Goal: Task Accomplishment & Management: Manage account settings

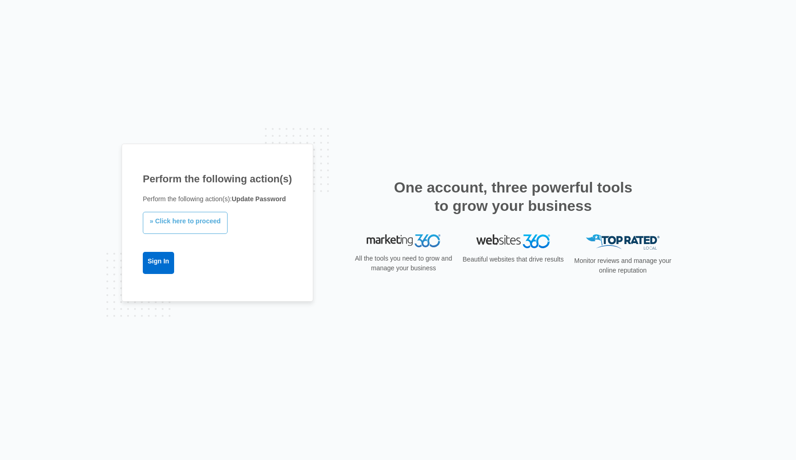
click at [187, 227] on link "» Click here to proceed" at bounding box center [185, 223] width 85 height 22
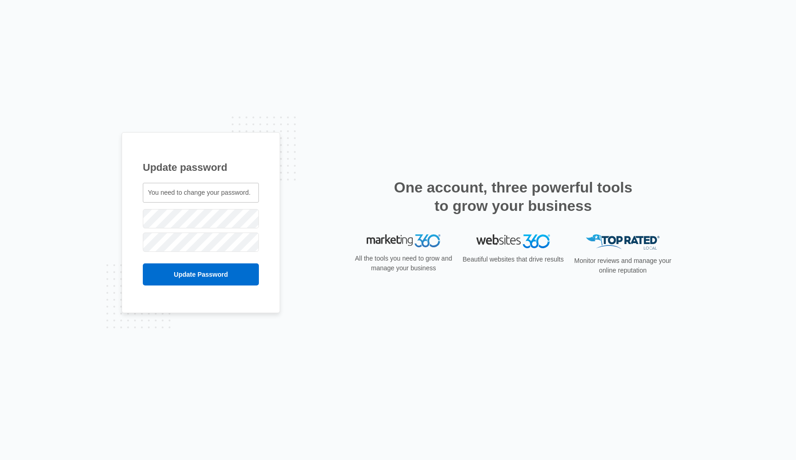
click at [171, 252] on div at bounding box center [201, 241] width 116 height 23
click at [107, 215] on div "Update password You need to change your password. mario@cdmroofing.us" at bounding box center [398, 230] width 796 height 460
click at [201, 274] on input "Update Password" at bounding box center [201, 274] width 116 height 22
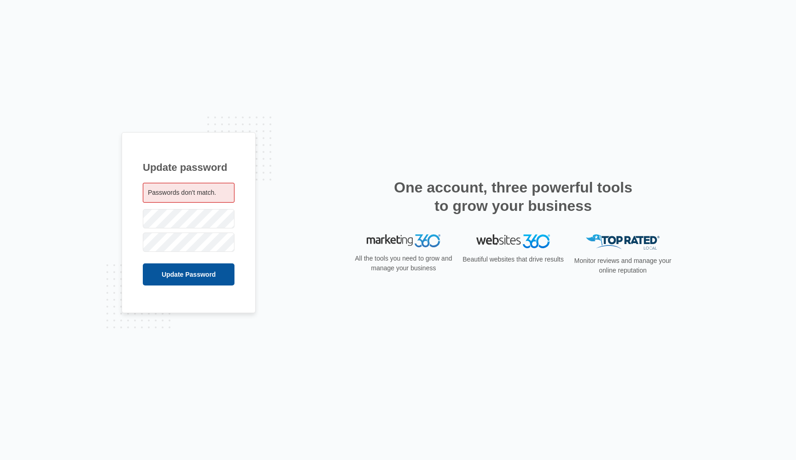
click at [185, 278] on input "Update Password" at bounding box center [189, 274] width 92 height 22
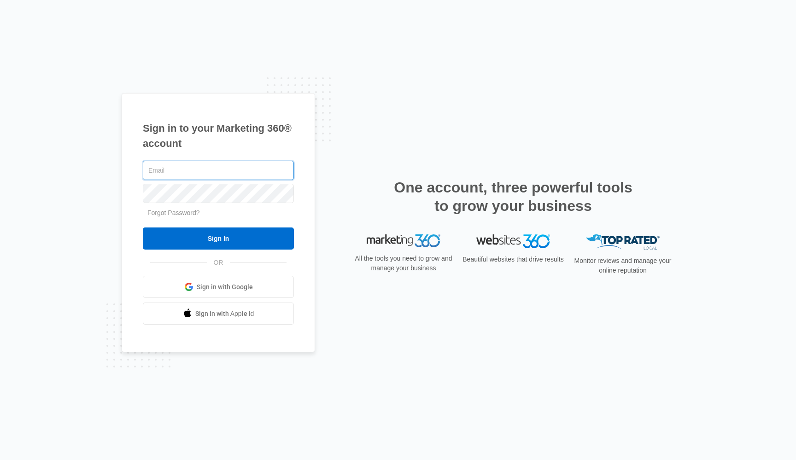
type input "[EMAIL_ADDRESS][DOMAIN_NAME]"
click at [218, 239] on input "Sign In" at bounding box center [218, 238] width 151 height 22
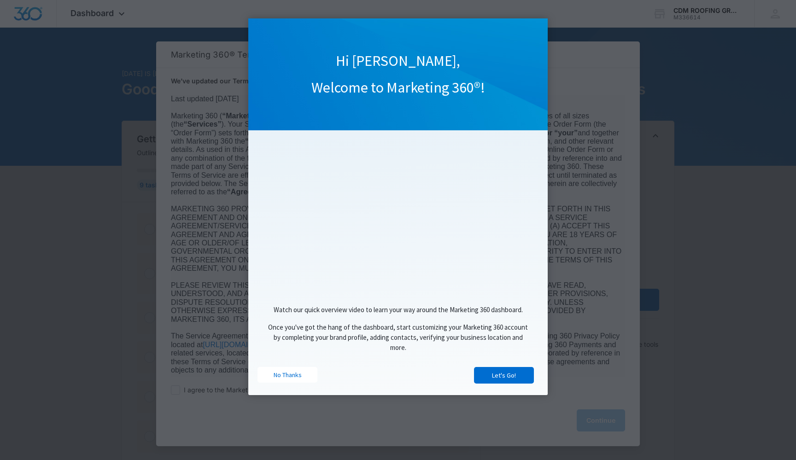
click at [491, 367] on div "Watch our quick overview video to learn your way around the Marketing 360 dashb…" at bounding box center [397, 331] width 281 height 71
click at [502, 376] on link "Let's Go!" at bounding box center [504, 375] width 60 height 17
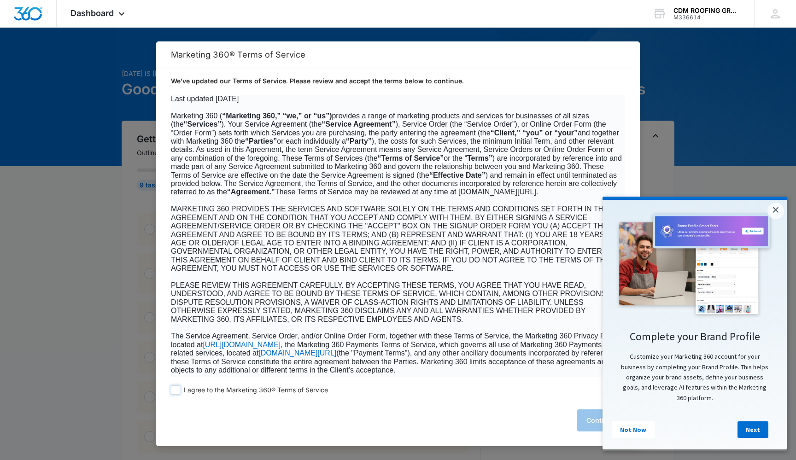
click at [176, 389] on span at bounding box center [175, 389] width 9 height 9
click at [176, 389] on input "I agree to the Marketing 360® Terms of Service" at bounding box center [175, 389] width 9 height 9
checkbox input "true"
click at [596, 423] on button "Continue" at bounding box center [600, 420] width 48 height 22
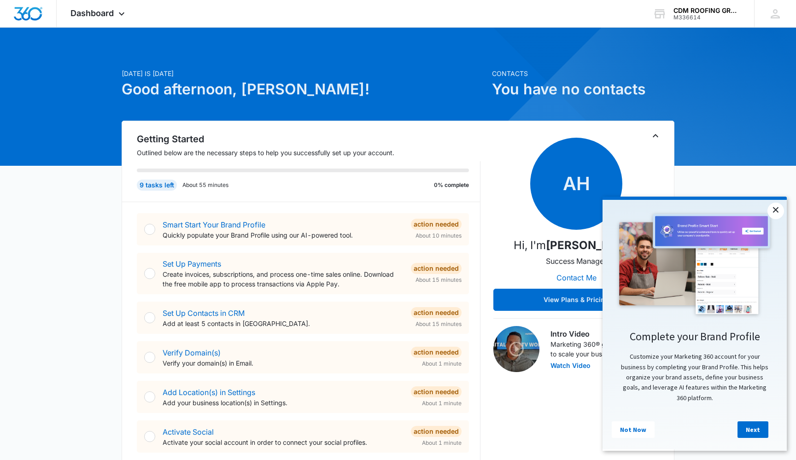
click at [772, 211] on link "×" at bounding box center [775, 211] width 17 height 17
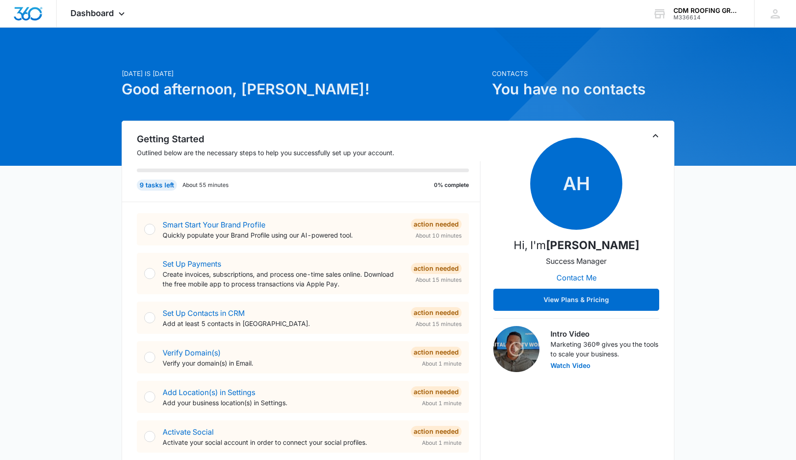
click at [543, 83] on h1 "You have no contacts" at bounding box center [583, 89] width 182 height 22
click at [155, 189] on div "9 tasks left" at bounding box center [157, 185] width 40 height 11
click at [116, 18] on div "Dashboard Apps Reputation Websites Forms CRM Email Social Content Ads Intellige…" at bounding box center [99, 13] width 84 height 27
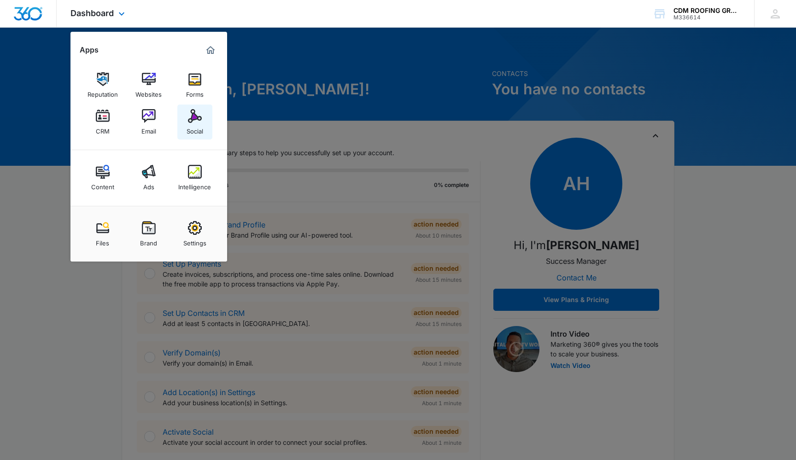
click at [200, 116] on img at bounding box center [195, 116] width 14 height 14
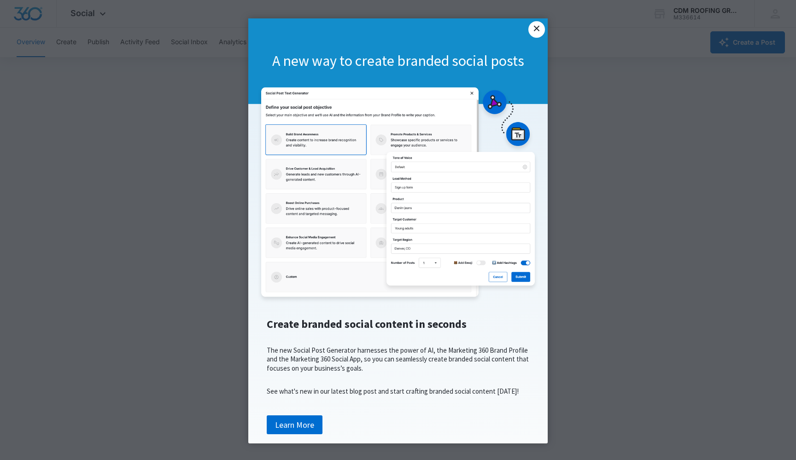
click at [536, 28] on link "×" at bounding box center [536, 29] width 17 height 17
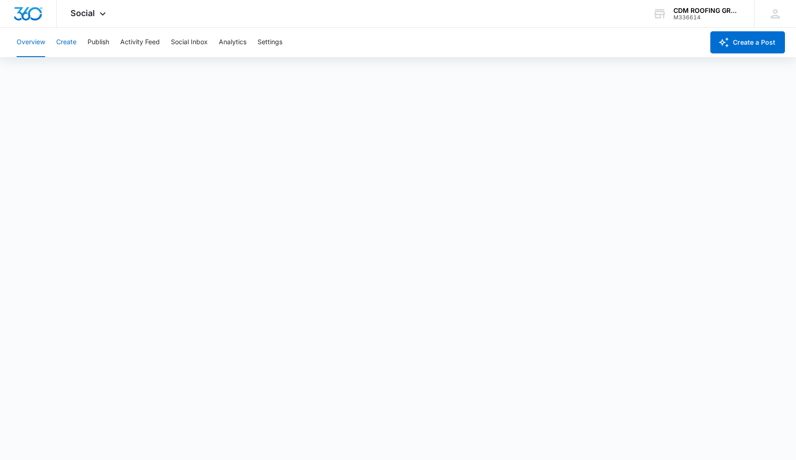
click at [63, 43] on button "Create" at bounding box center [66, 42] width 20 height 29
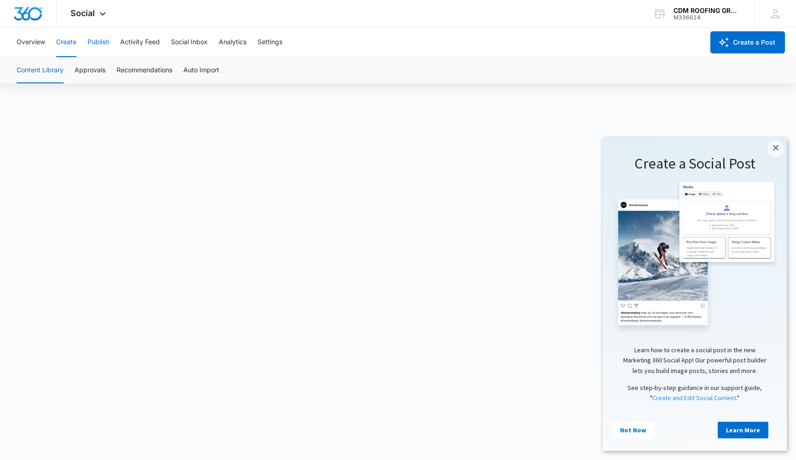
click at [99, 41] on button "Publish" at bounding box center [98, 42] width 22 height 29
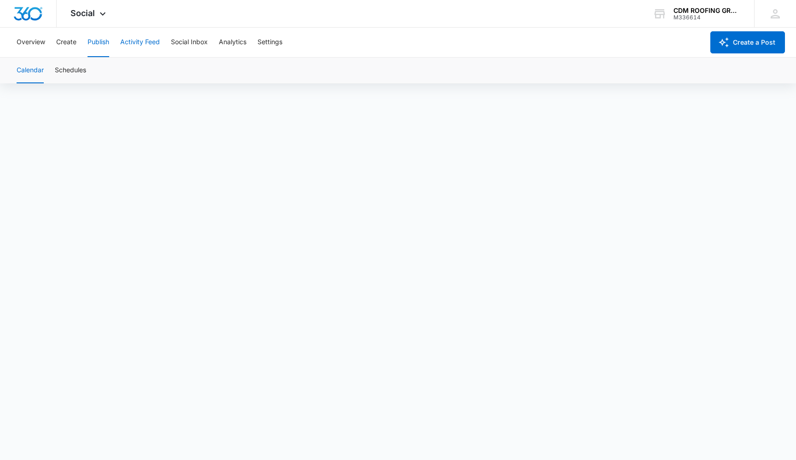
click at [132, 45] on button "Activity Feed" at bounding box center [140, 42] width 40 height 29
click at [179, 43] on button "Social Inbox" at bounding box center [189, 42] width 37 height 29
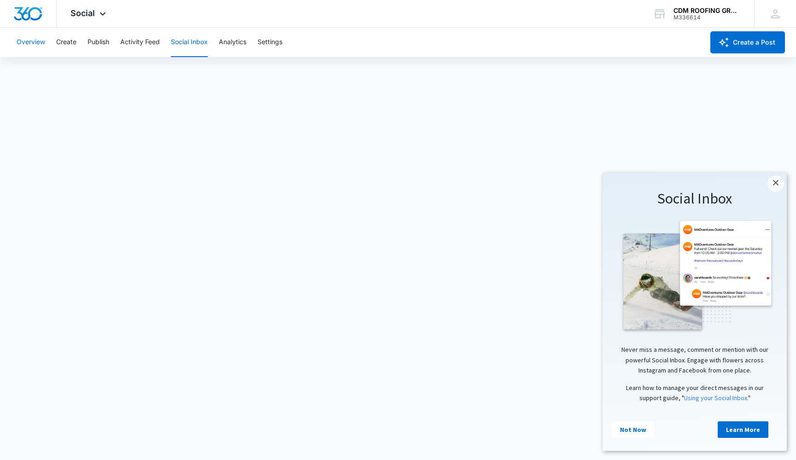
click at [29, 44] on button "Overview" at bounding box center [31, 42] width 29 height 29
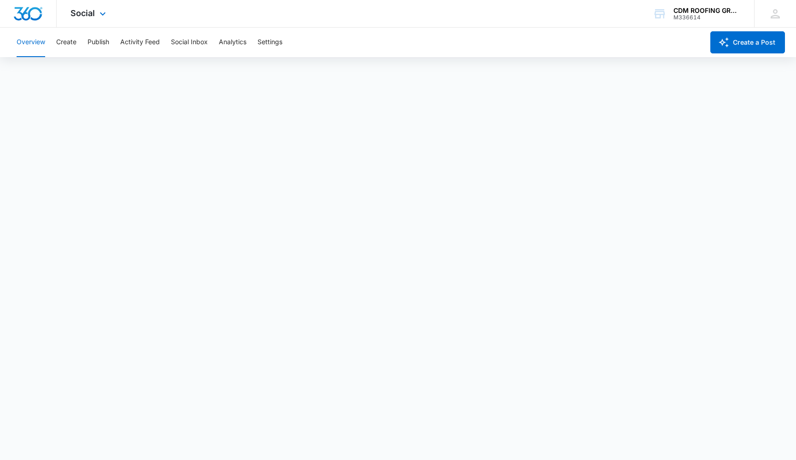
click at [273, 0] on div "Social Apps Reputation Websites Forms CRM Email Social Content Ads Intelligence…" at bounding box center [398, 14] width 796 height 28
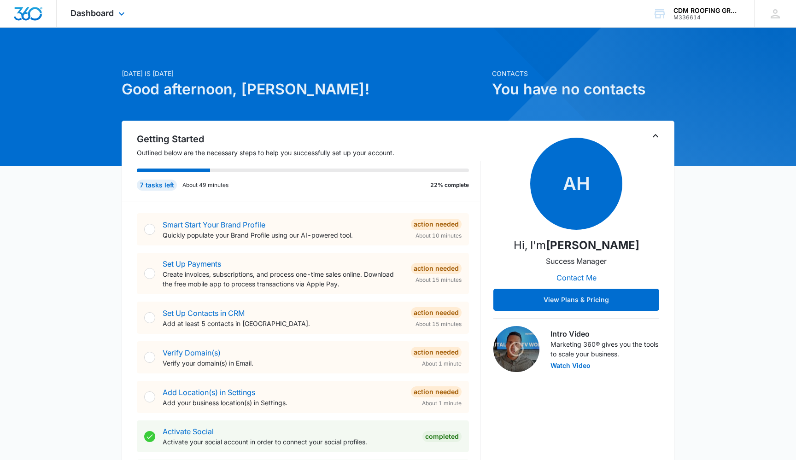
click at [116, 15] on div "Dashboard Apps Reputation Websites Forms CRM Email Social Content Ads Intellige…" at bounding box center [99, 13] width 84 height 27
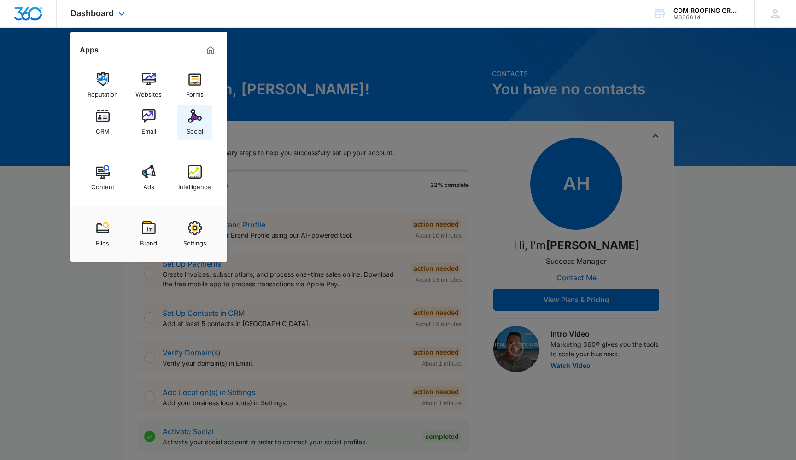
click at [200, 128] on div "Social" at bounding box center [194, 129] width 17 height 12
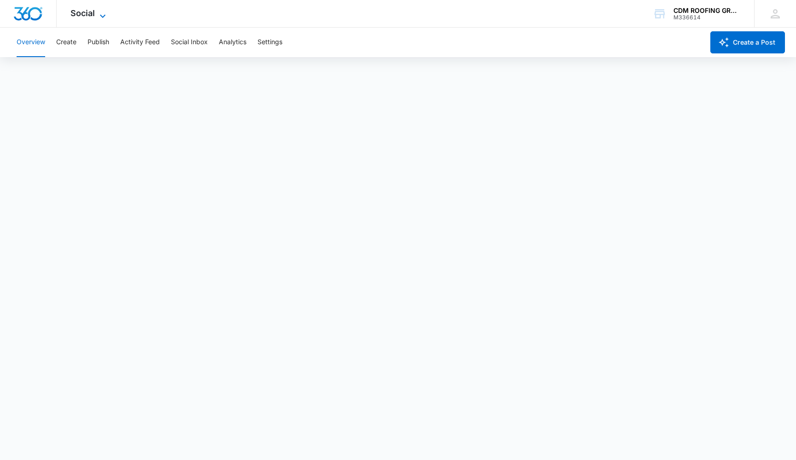
click at [92, 16] on span "Social" at bounding box center [82, 13] width 24 height 10
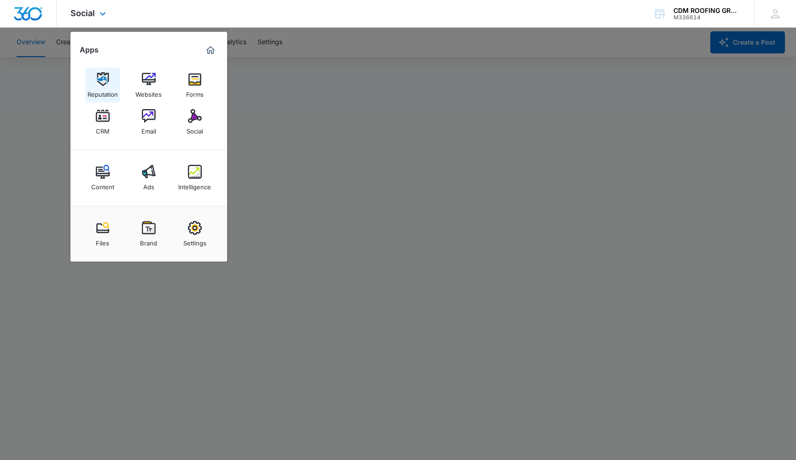
click at [101, 86] on img at bounding box center [103, 79] width 14 height 14
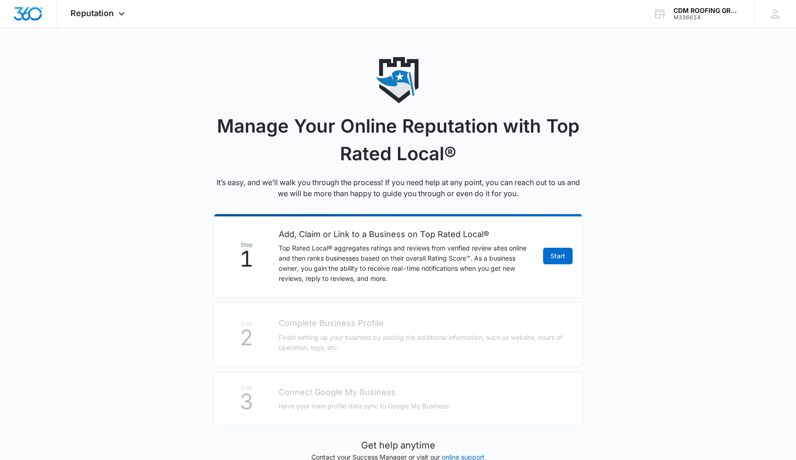
click at [121, 85] on main "Manage Your Online Reputation with Top Rated Local® It’s easy, and we’ll walk y…" at bounding box center [398, 306] width 796 height 499
click at [114, 15] on div "Reputation Apps Reputation Websites Forms CRM Email Social Content Ads Intellig…" at bounding box center [99, 13] width 84 height 27
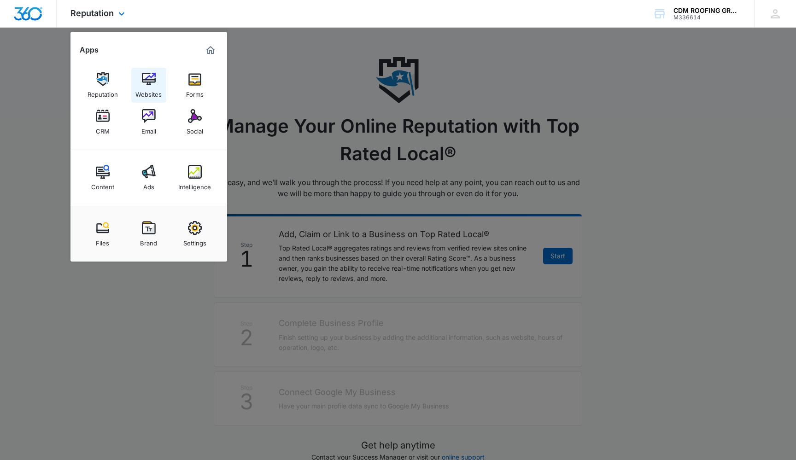
click at [147, 81] on img at bounding box center [149, 79] width 14 height 14
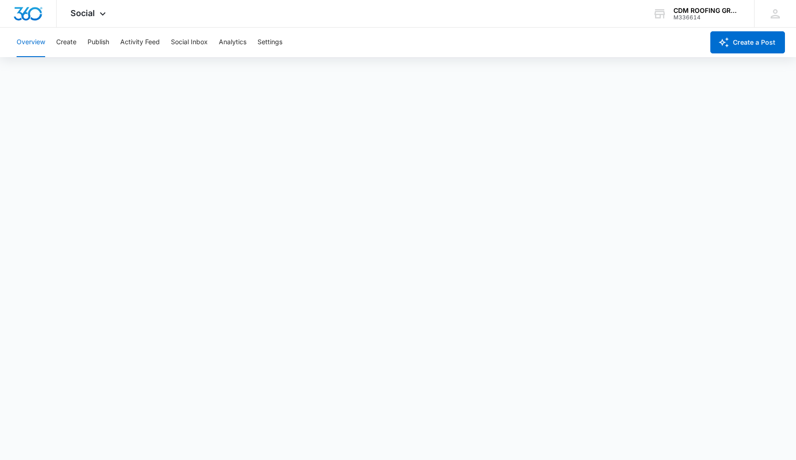
click at [23, 43] on button "Overview" at bounding box center [31, 42] width 29 height 29
click at [79, 14] on span "Social" at bounding box center [82, 13] width 24 height 10
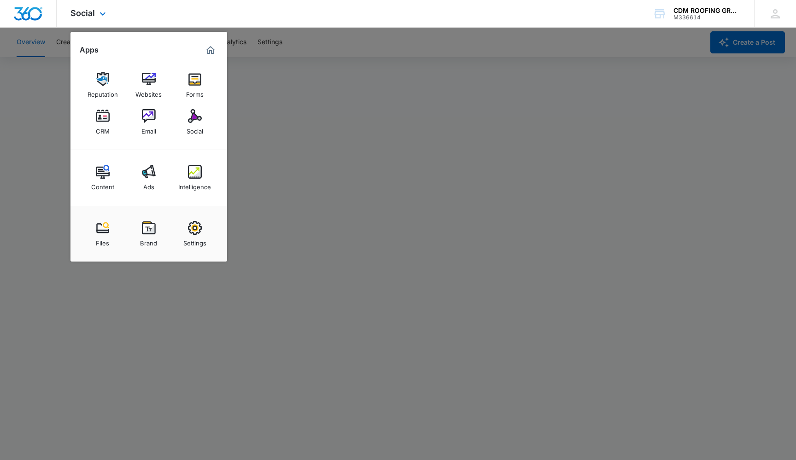
click at [210, 53] on img "Marketing 360® Dashboard" at bounding box center [210, 50] width 11 height 11
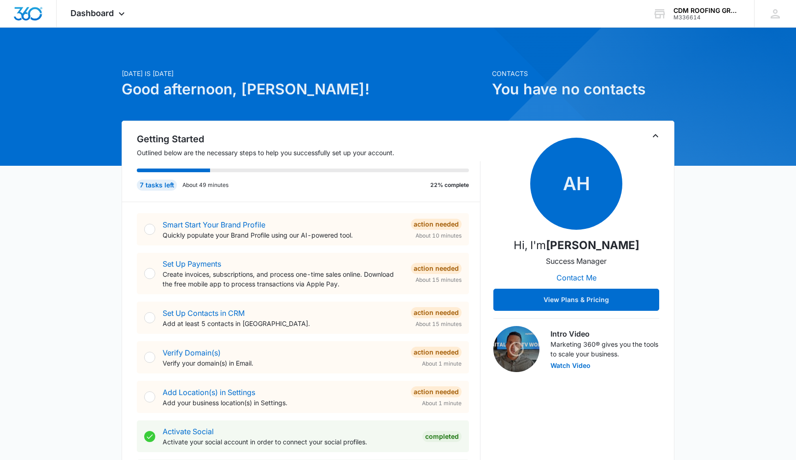
click at [370, 89] on h1 "Good afternoon, [PERSON_NAME]!" at bounding box center [304, 89] width 365 height 22
